Goal: Task Accomplishment & Management: Use online tool/utility

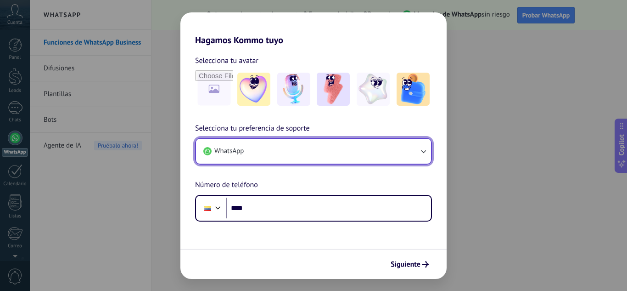
click at [249, 152] on button "WhatsApp" at bounding box center [313, 151] width 235 height 25
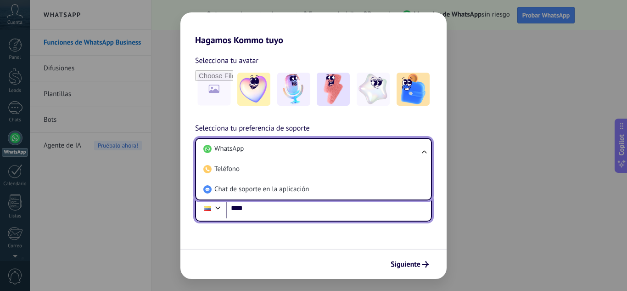
click at [284, 214] on input "****" at bounding box center [328, 207] width 205 height 21
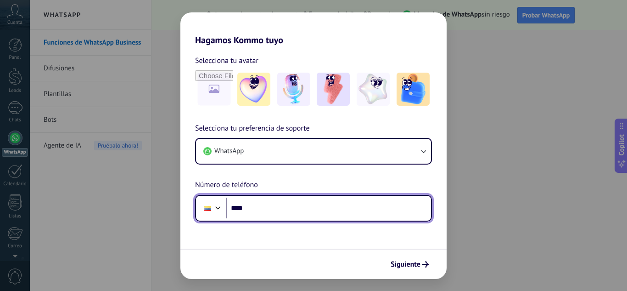
click at [263, 208] on input "****" at bounding box center [328, 207] width 205 height 21
click at [263, 208] on input "***" at bounding box center [328, 207] width 205 height 21
type input "**********"
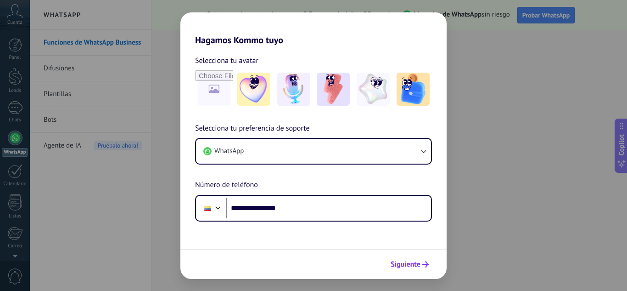
click at [394, 262] on span "Siguiente" at bounding box center [406, 264] width 30 height 6
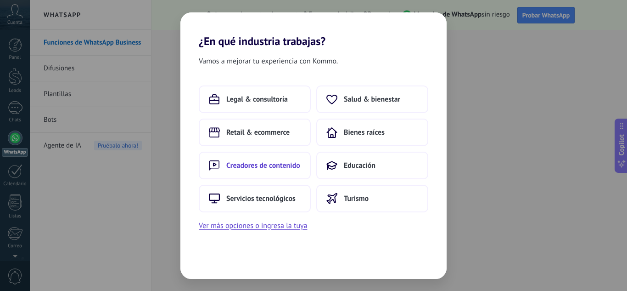
click at [270, 168] on span "Creadores de contenido" at bounding box center [263, 165] width 74 height 9
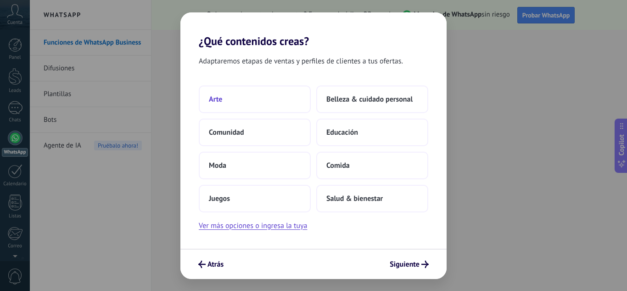
click at [235, 101] on button "Arte" at bounding box center [255, 99] width 112 height 28
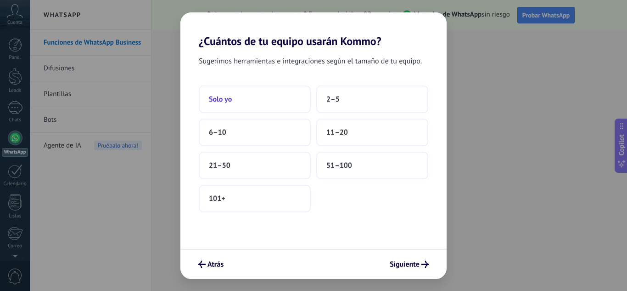
click at [257, 102] on button "Solo yo" at bounding box center [255, 99] width 112 height 28
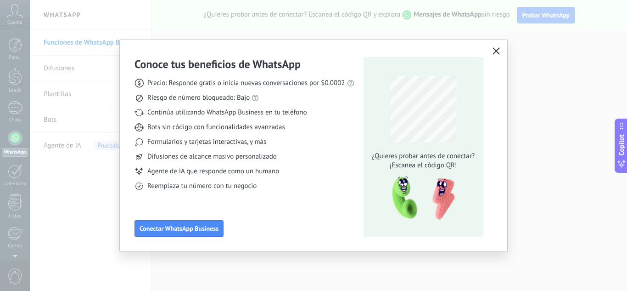
click at [494, 45] on div "Conoce tus beneficios de WhatsApp Precio: Responde gratis o inicia nuevas conve…" at bounding box center [314, 145] width 388 height 211
click at [493, 48] on use "button" at bounding box center [496, 50] width 7 height 7
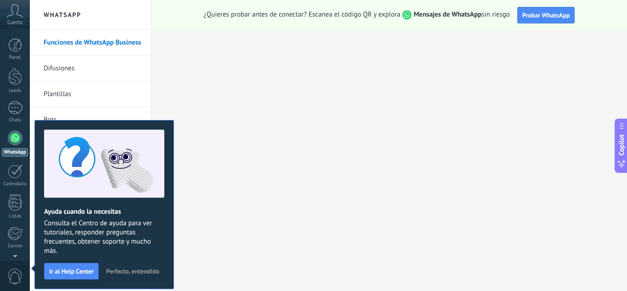
click at [132, 271] on span "Perfecto, entendido" at bounding box center [132, 271] width 53 height 6
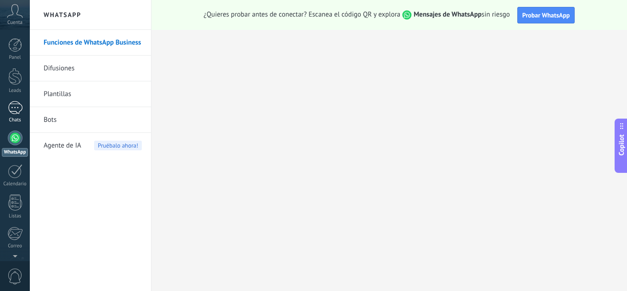
click at [15, 110] on div at bounding box center [15, 107] width 15 height 13
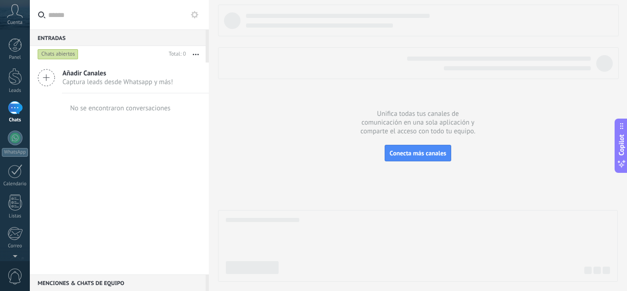
click at [94, 82] on span "Captura leads desde Whatsapp y más!" at bounding box center [117, 82] width 111 height 9
click at [410, 158] on button "Conecta más canales" at bounding box center [418, 153] width 67 height 17
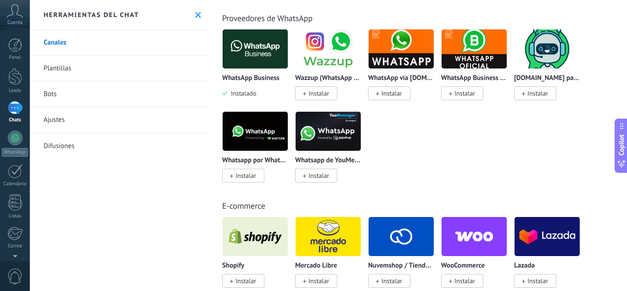
scroll to position [343, 0]
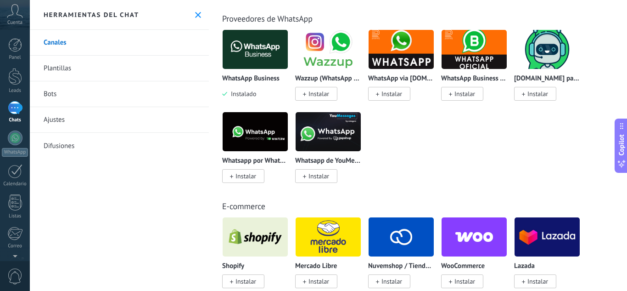
click at [253, 137] on img at bounding box center [255, 131] width 65 height 45
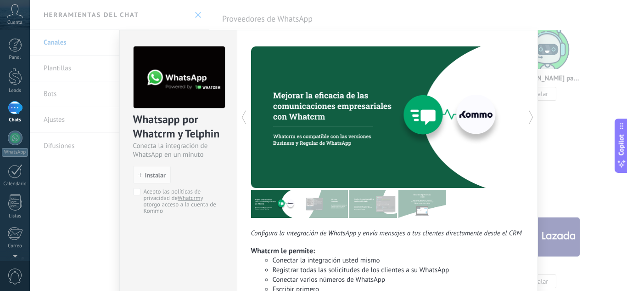
click at [579, 136] on div "Whatsapp por Whatcrm y Telphin Conecta la integración de WhatsApp en un minuto …" at bounding box center [328, 145] width 597 height 291
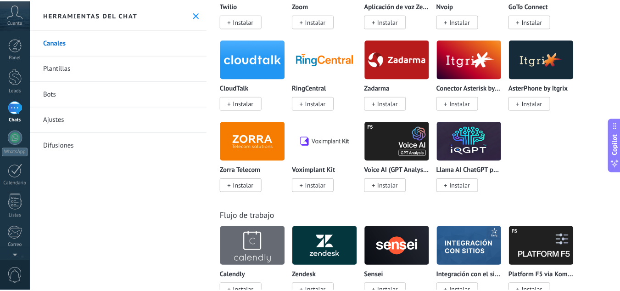
scroll to position [1003, 0]
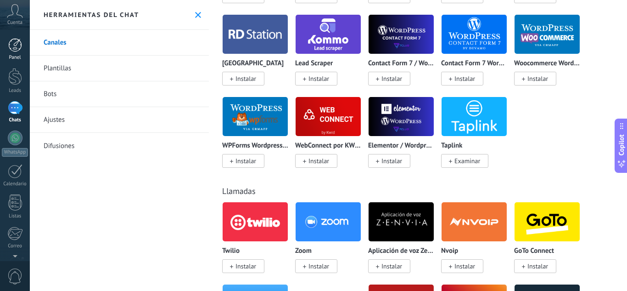
click at [8, 51] on div at bounding box center [15, 45] width 14 height 14
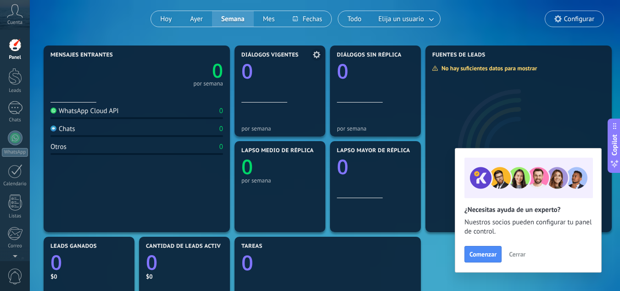
scroll to position [75, 0]
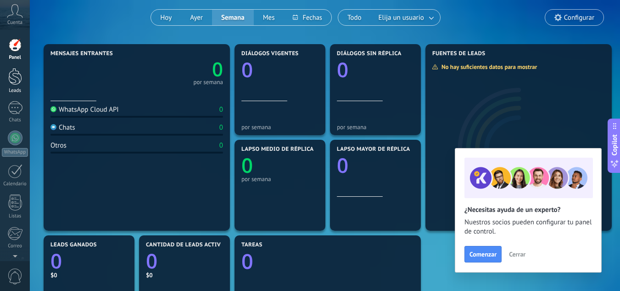
click at [18, 78] on div at bounding box center [15, 76] width 14 height 17
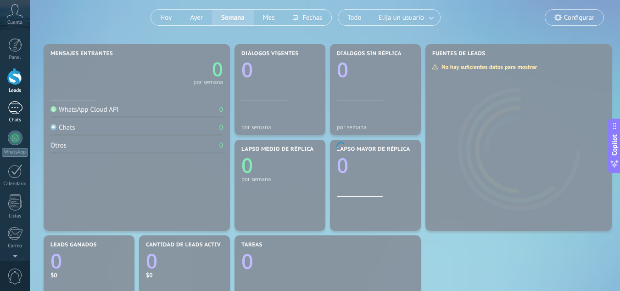
click at [18, 101] on div at bounding box center [15, 107] width 15 height 13
